Goal: Task Accomplishment & Management: Manage account settings

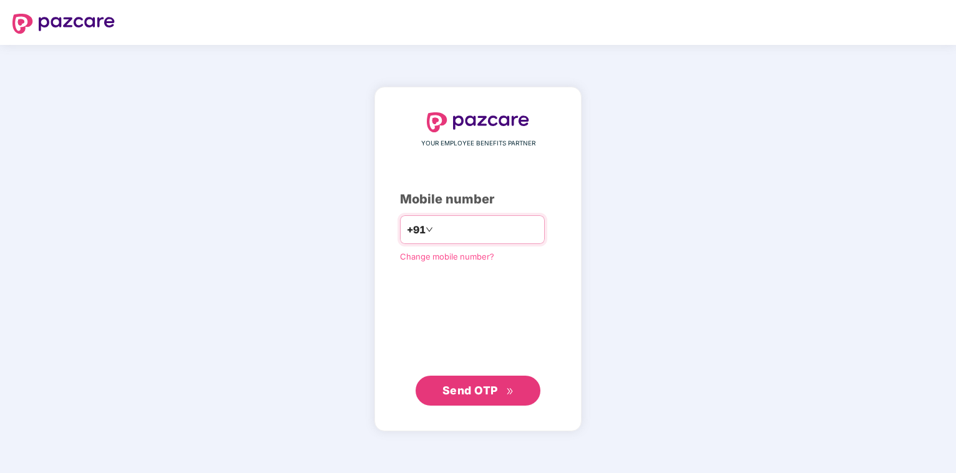
click at [446, 234] on input "number" at bounding box center [486, 230] width 102 height 20
type input "**********"
click at [453, 395] on span "Send OTP" at bounding box center [470, 390] width 56 height 13
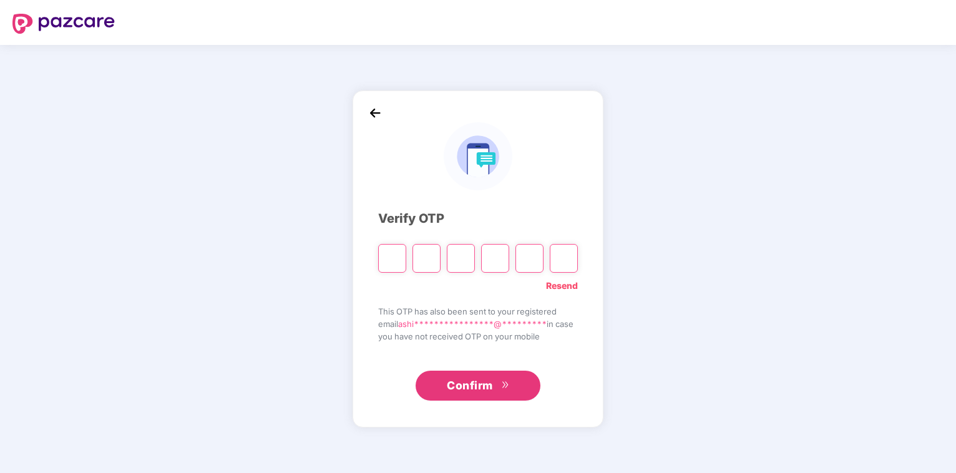
type input "*"
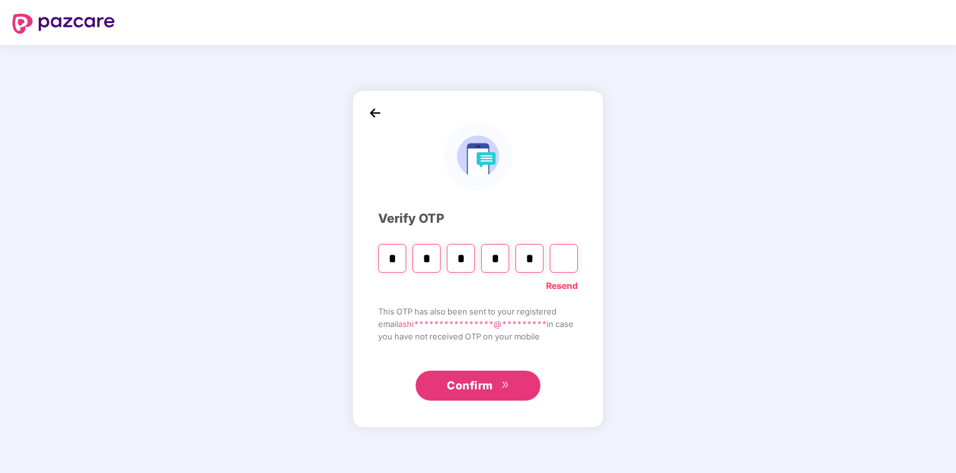
type input "*"
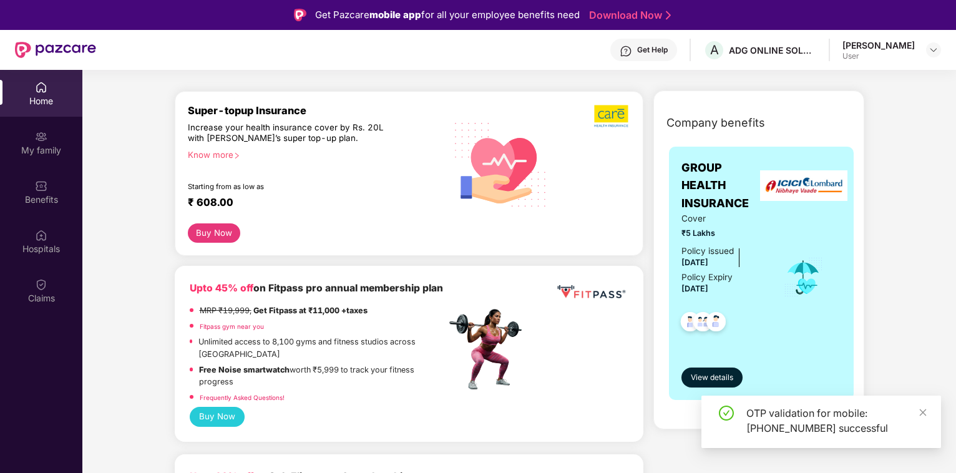
scroll to position [191, 0]
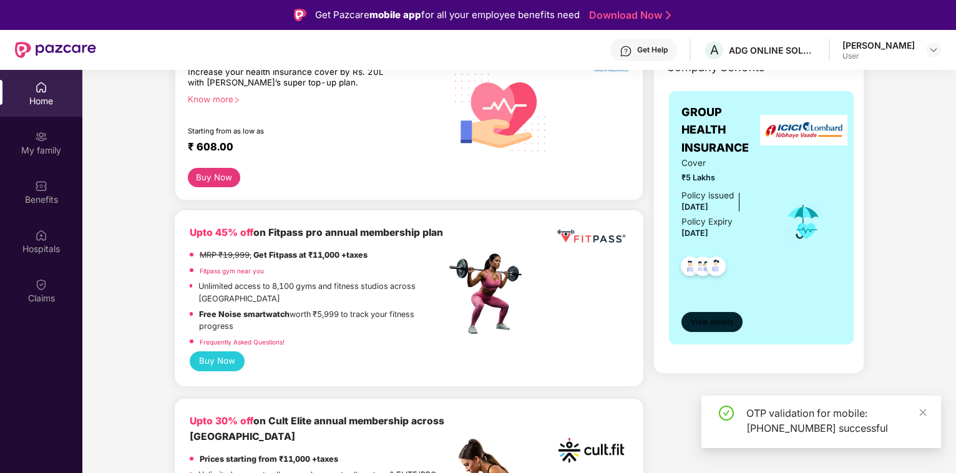
click at [705, 324] on span "View details" at bounding box center [712, 322] width 42 height 12
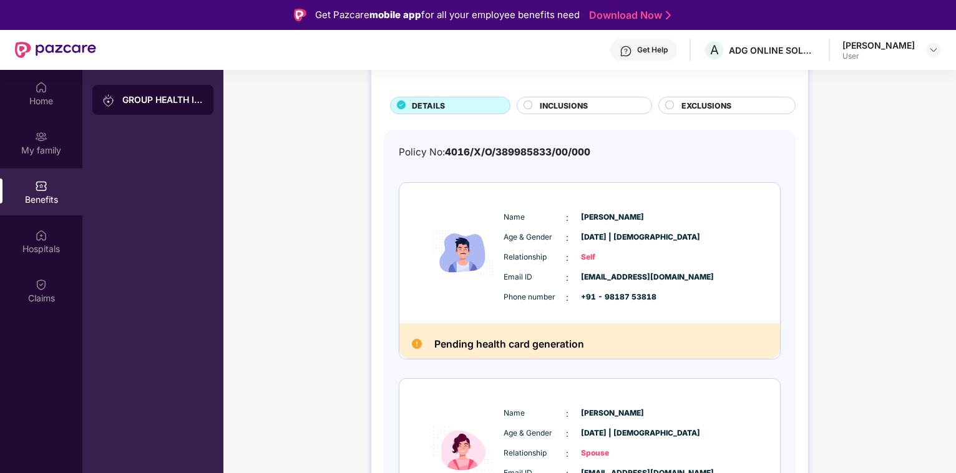
scroll to position [127, 0]
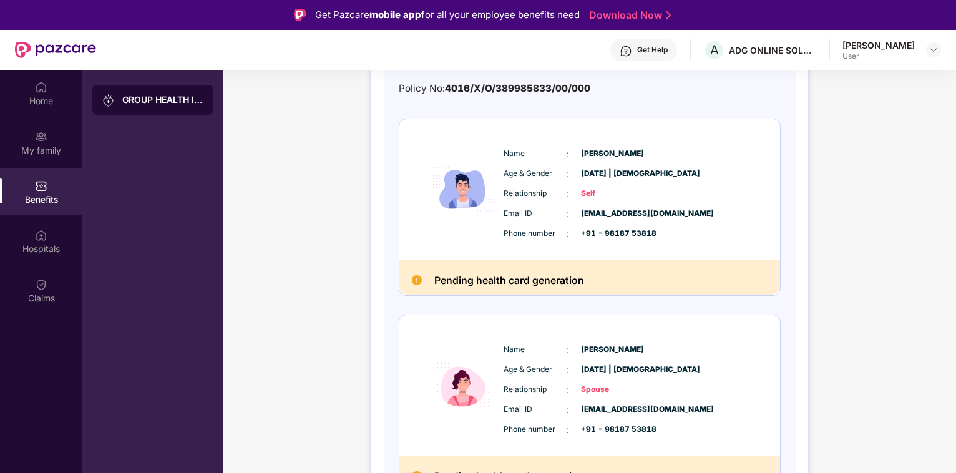
click at [941, 53] on header "Get Help A ADG ONLINE SOLUTIONS PRIVATE LIMITED [PERSON_NAME] User" at bounding box center [478, 50] width 956 height 40
click at [937, 49] on img at bounding box center [933, 50] width 10 height 10
click at [827, 79] on div "Logout" at bounding box center [874, 79] width 162 height 24
